Goal: Information Seeking & Learning: Learn about a topic

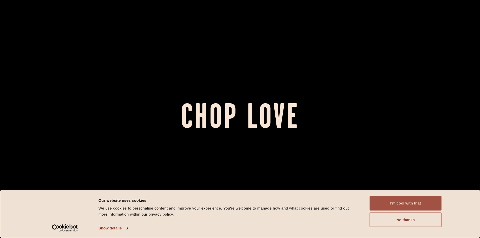
click at [399, 203] on button "I'm cool with that" at bounding box center [406, 203] width 72 height 15
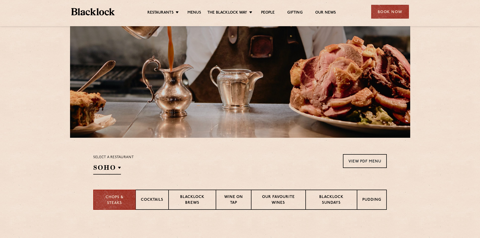
scroll to position [151, 0]
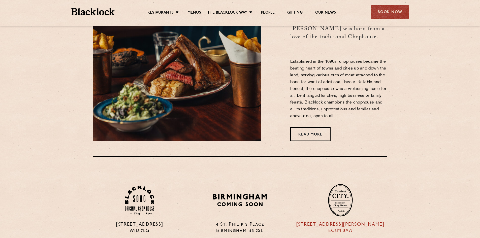
scroll to position [378, 0]
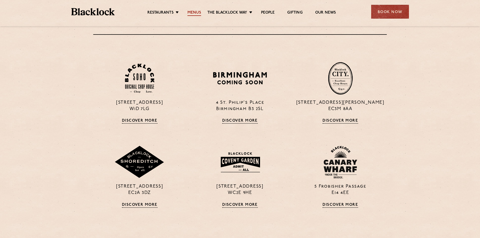
click at [192, 14] on link "Menus" at bounding box center [195, 13] width 14 height 6
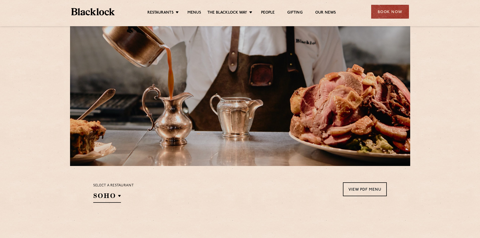
scroll to position [76, 0]
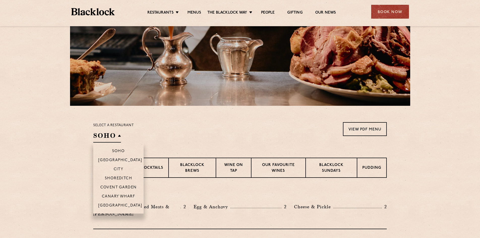
click at [113, 136] on h2 "SOHO" at bounding box center [107, 136] width 28 height 11
click at [132, 196] on p "Canary Wharf" at bounding box center [118, 197] width 33 height 5
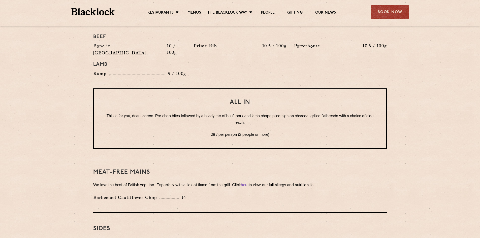
scroll to position [580, 0]
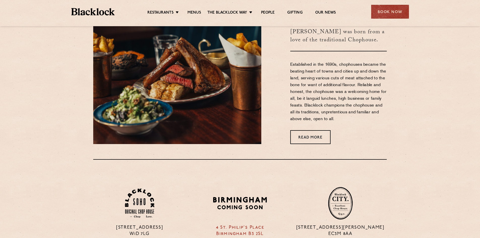
scroll to position [252, 0]
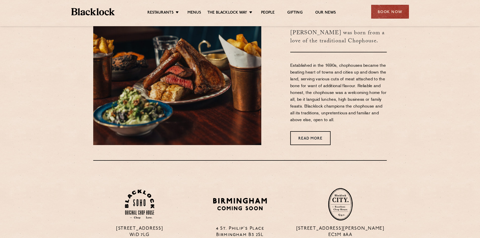
click at [84, 7] on div "Restaurants Soho City Shoreditch Covent Garden Canary Wharf Manchester Birmingh…" at bounding box center [240, 11] width 353 height 22
drag, startPoint x: 83, startPoint y: 13, endPoint x: 80, endPoint y: 12, distance: 3.3
click at [80, 12] on img at bounding box center [93, 11] width 44 height 7
